Goal: Use online tool/utility

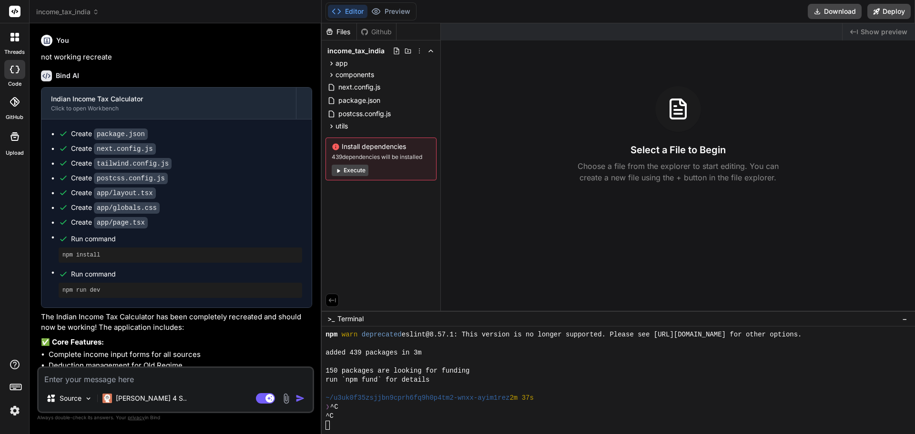
scroll to position [127, 0]
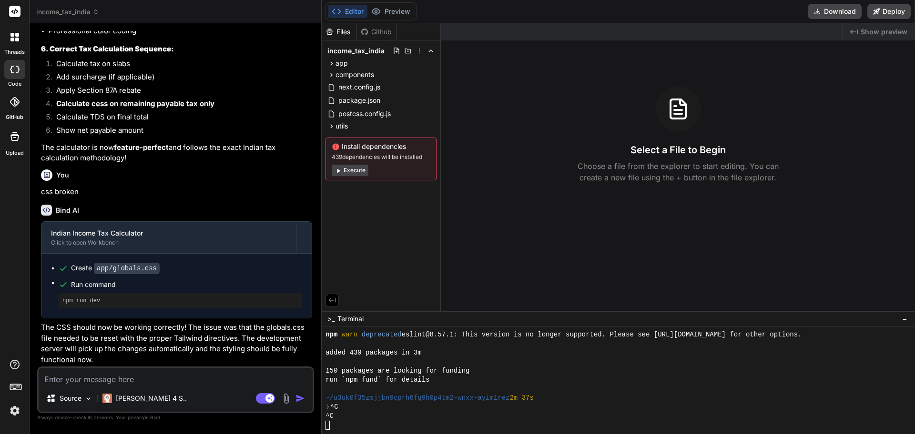
click at [897, 33] on span "Show preview" at bounding box center [883, 32] width 47 height 10
click at [895, 30] on span "Show preview" at bounding box center [883, 32] width 47 height 10
click at [79, 6] on header "income_tax_india Created with Pixso." at bounding box center [176, 11] width 292 height 23
click at [72, 16] on span "income_tax_india" at bounding box center [67, 12] width 63 height 10
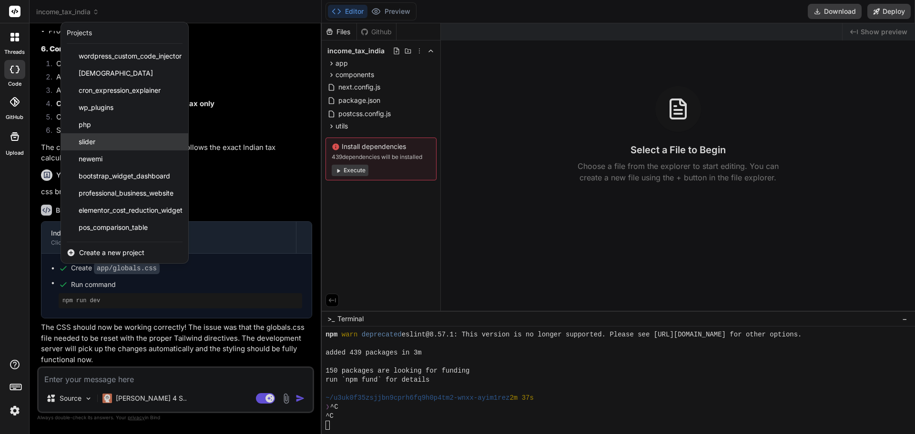
click at [121, 145] on div "slider" at bounding box center [124, 141] width 127 height 17
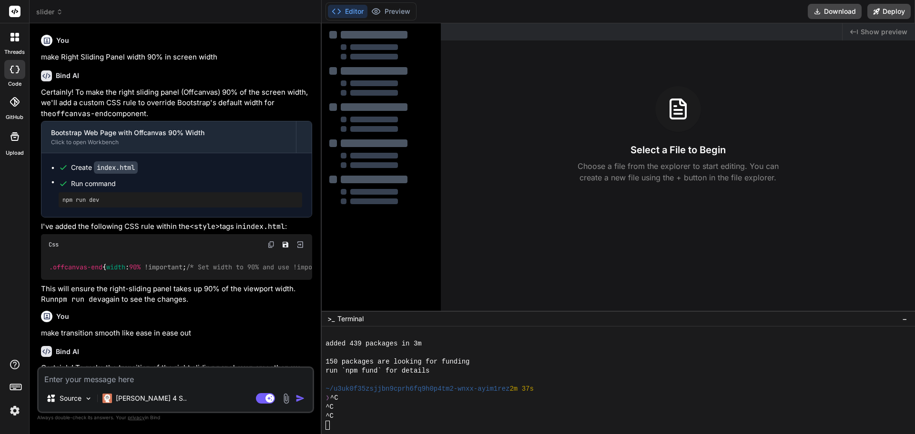
scroll to position [145, 0]
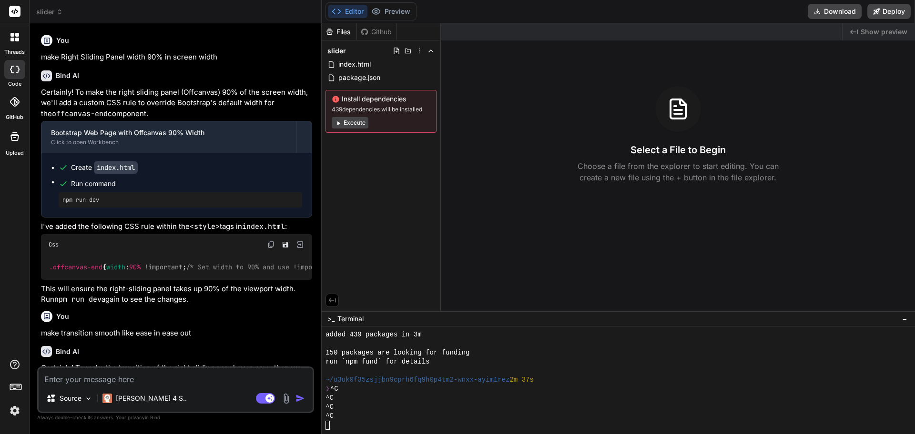
click at [889, 34] on span "Show preview" at bounding box center [883, 32] width 47 height 10
click at [859, 29] on div "Created with Pixso. Show preview" at bounding box center [878, 31] width 72 height 17
click at [892, 31] on span "Show preview" at bounding box center [883, 32] width 47 height 10
click at [53, 9] on span "slider" at bounding box center [49, 12] width 27 height 10
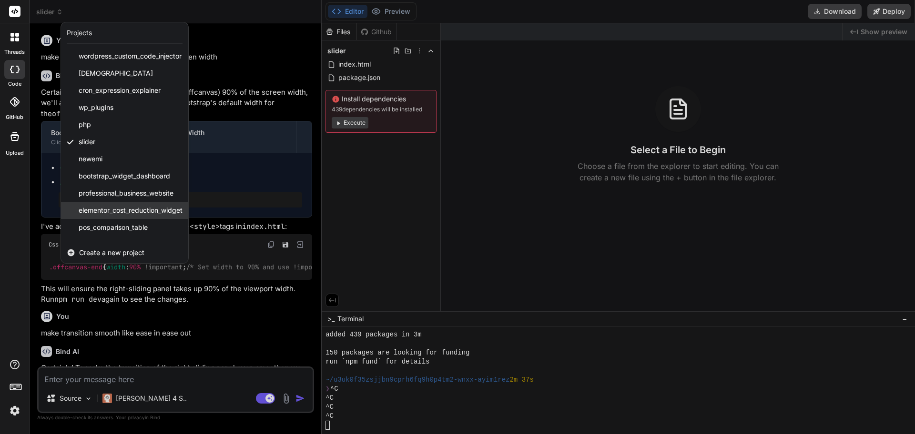
scroll to position [15, 0]
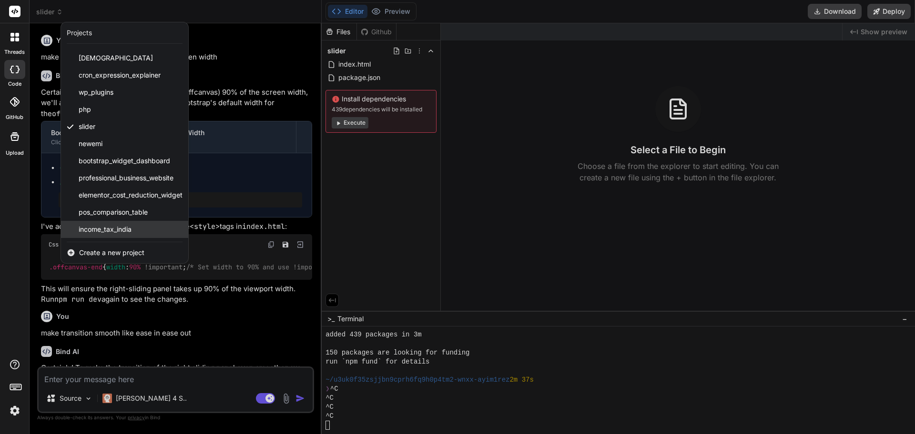
click at [109, 228] on span "income_tax_india" at bounding box center [105, 230] width 53 height 10
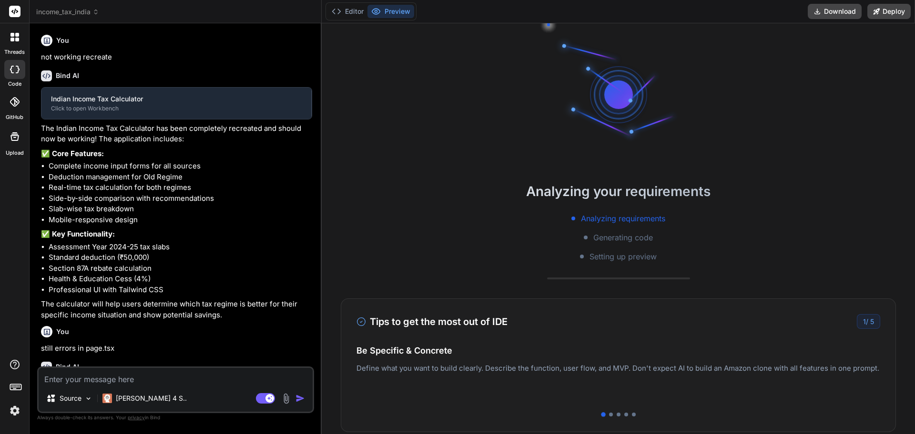
scroll to position [163, 0]
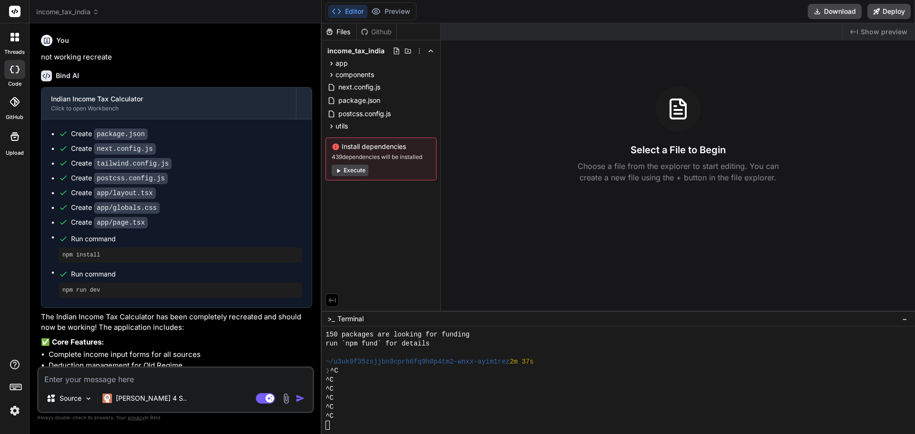
click at [890, 37] on div "Created with Pixso. Show preview" at bounding box center [878, 31] width 72 height 17
click at [577, 378] on div "^C" at bounding box center [613, 380] width 576 height 9
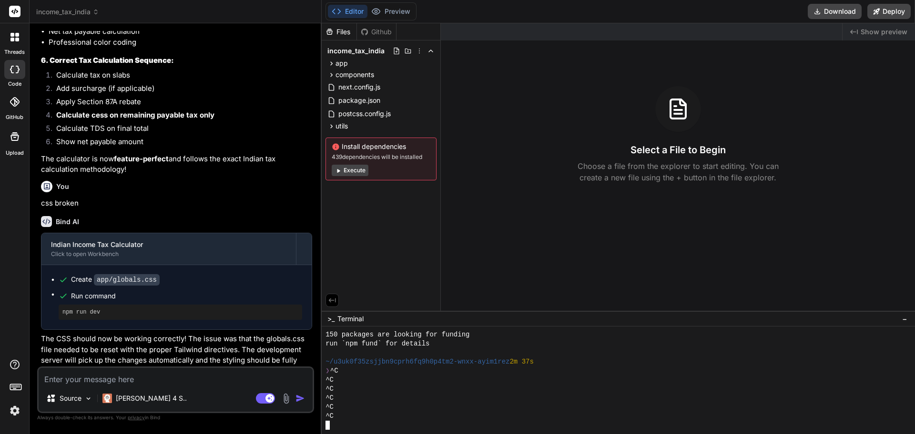
scroll to position [1806, 0]
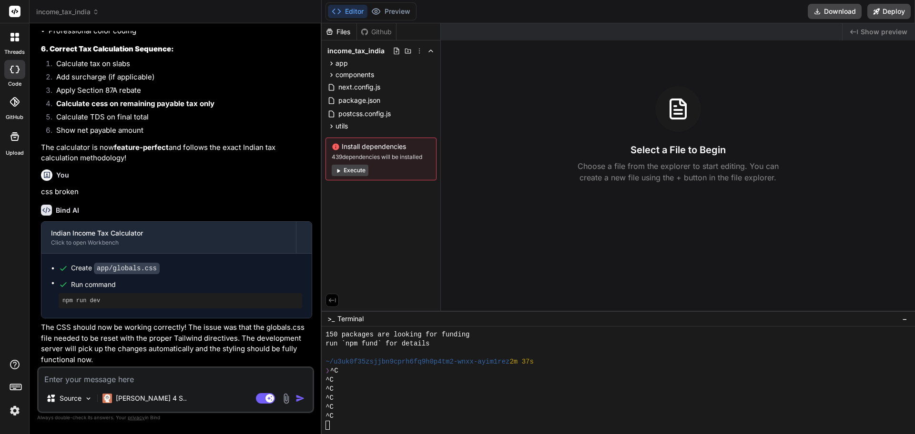
click at [82, 300] on pre "npm run dev" at bounding box center [180, 301] width 236 height 8
click at [408, 387] on div "^C" at bounding box center [613, 389] width 576 height 9
click at [364, 168] on button "Execute" at bounding box center [350, 170] width 37 height 11
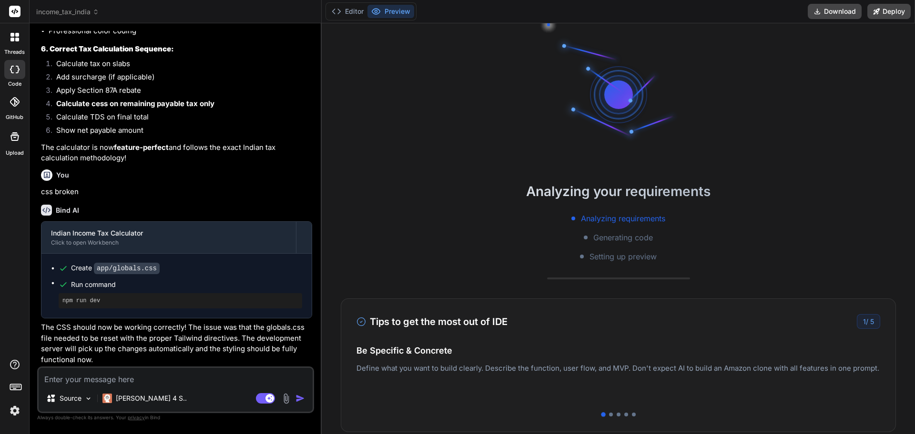
scroll to position [172, 0]
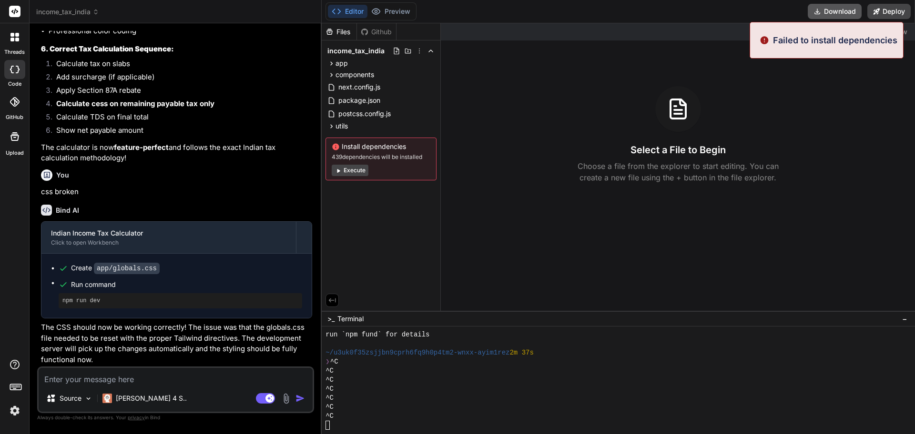
type textarea "x"
